Goal: Information Seeking & Learning: Find specific fact

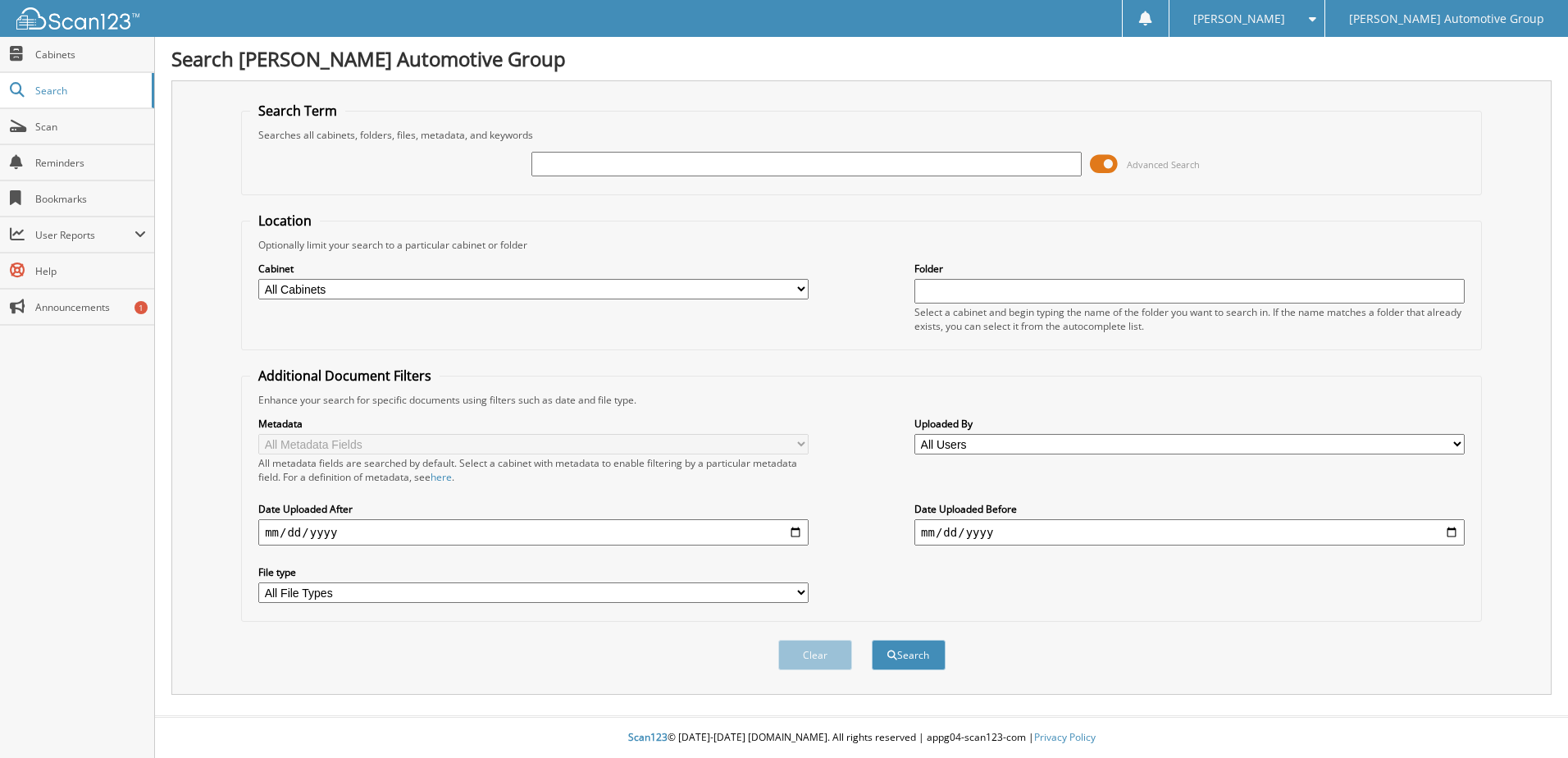
click at [1125, 162] on span "Advanced Search" at bounding box center [1145, 164] width 110 height 24
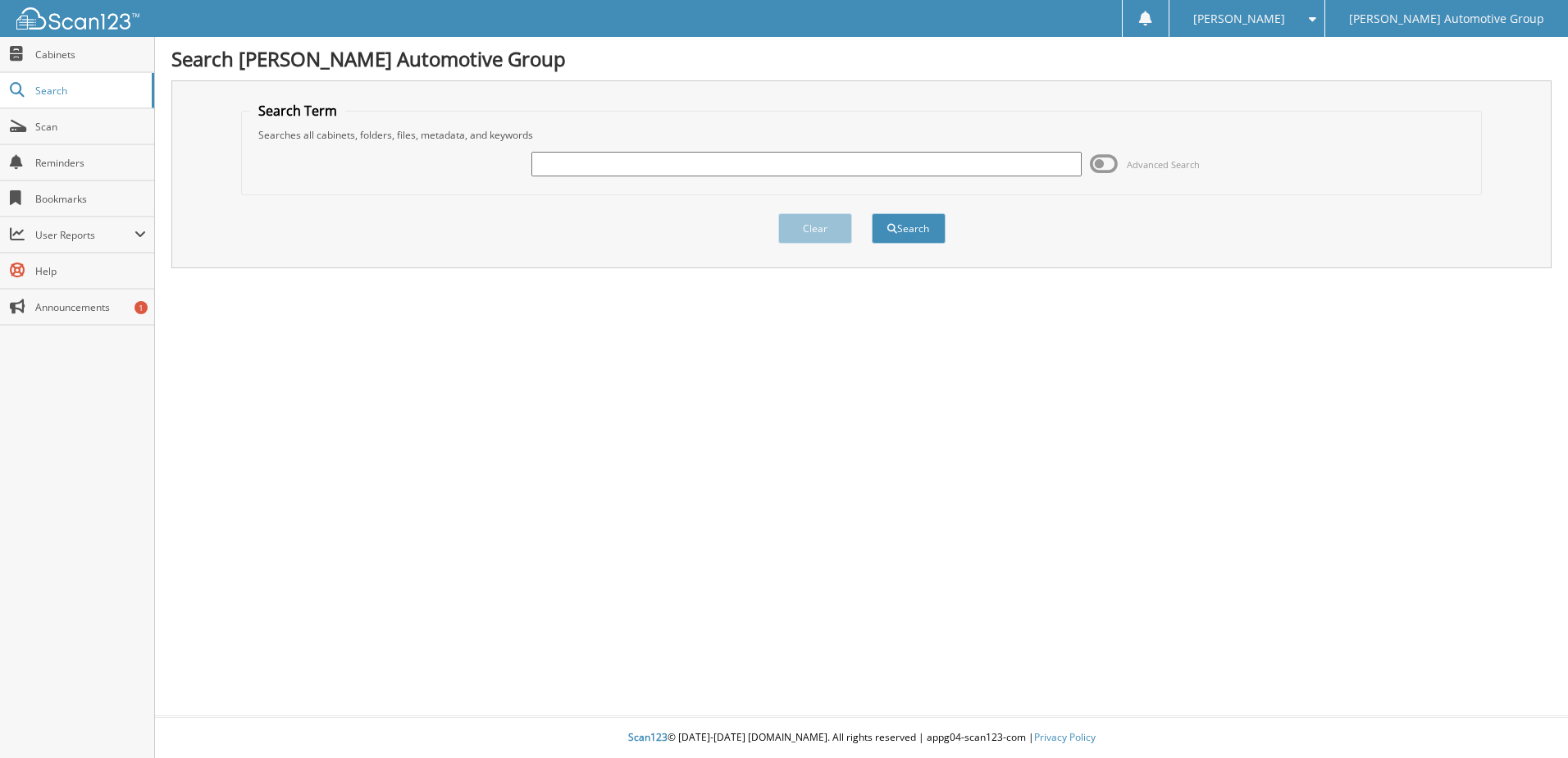
click at [637, 152] on input "text" at bounding box center [807, 164] width 550 height 24
type input "172178"
click at [872, 213] on button "Search" at bounding box center [908, 228] width 74 height 30
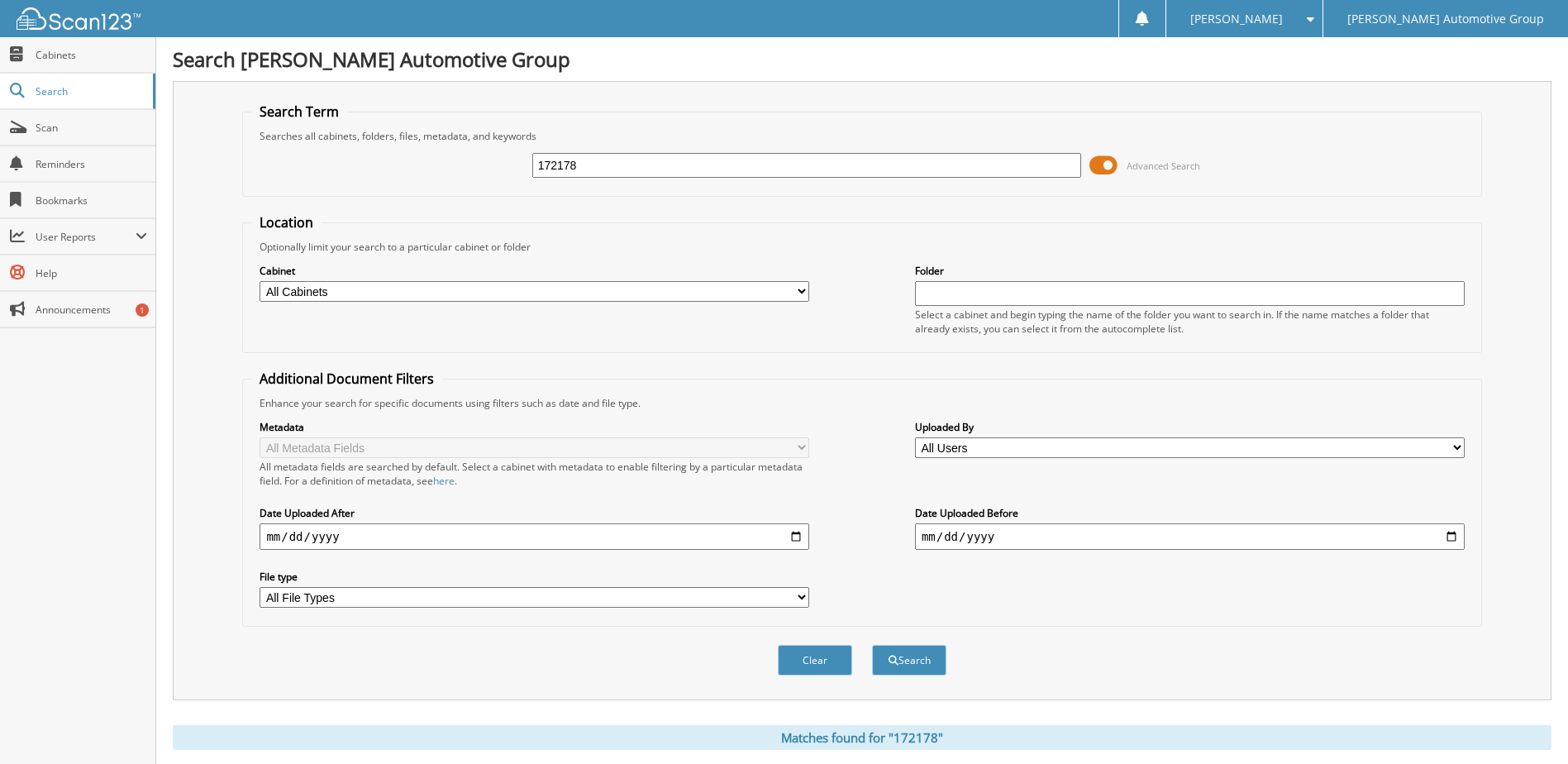
click at [1104, 167] on span at bounding box center [1104, 166] width 28 height 25
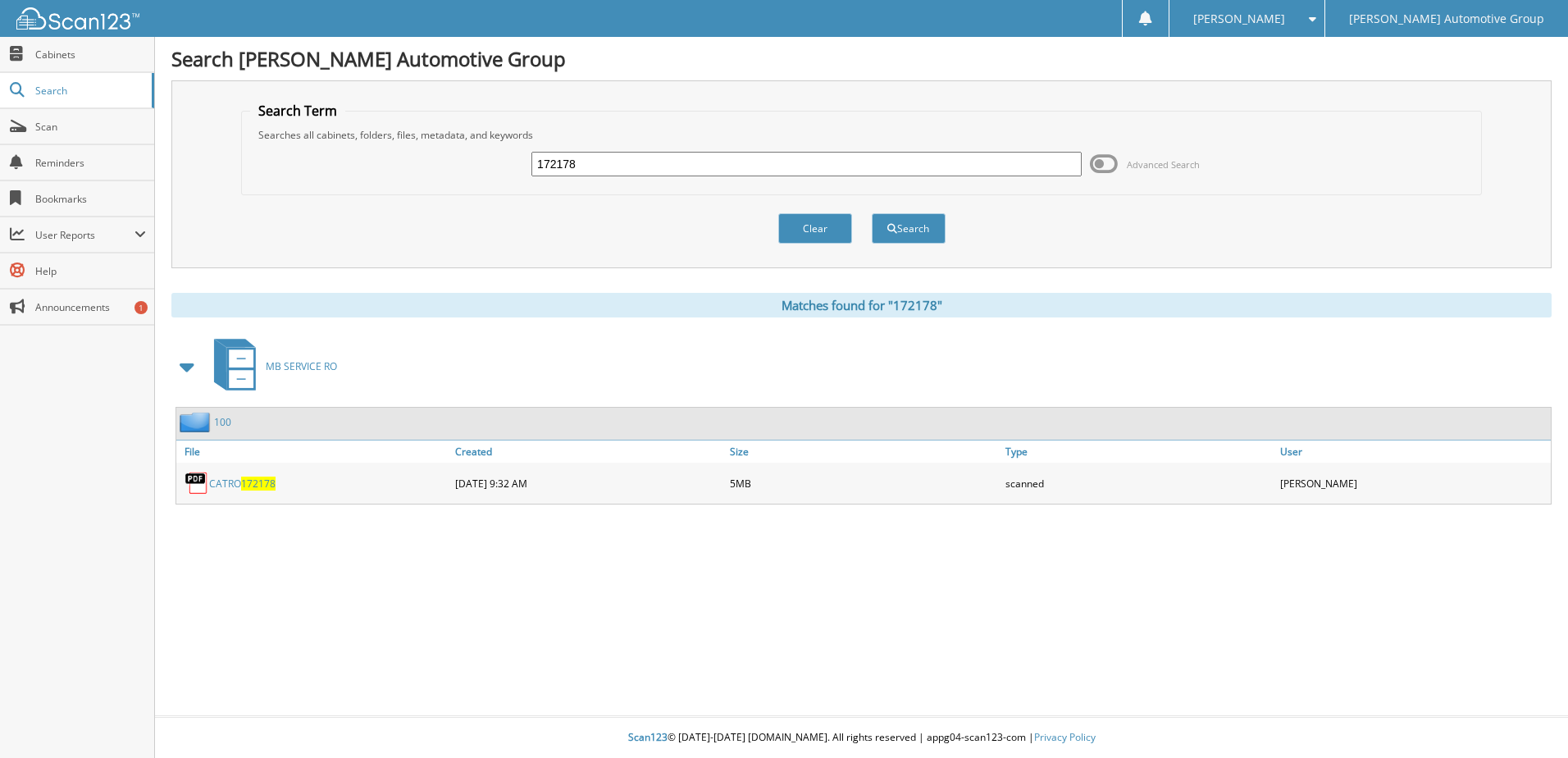
click at [241, 482] on link "CATRO 172178" at bounding box center [243, 483] width 66 height 14
